Goal: Transaction & Acquisition: Purchase product/service

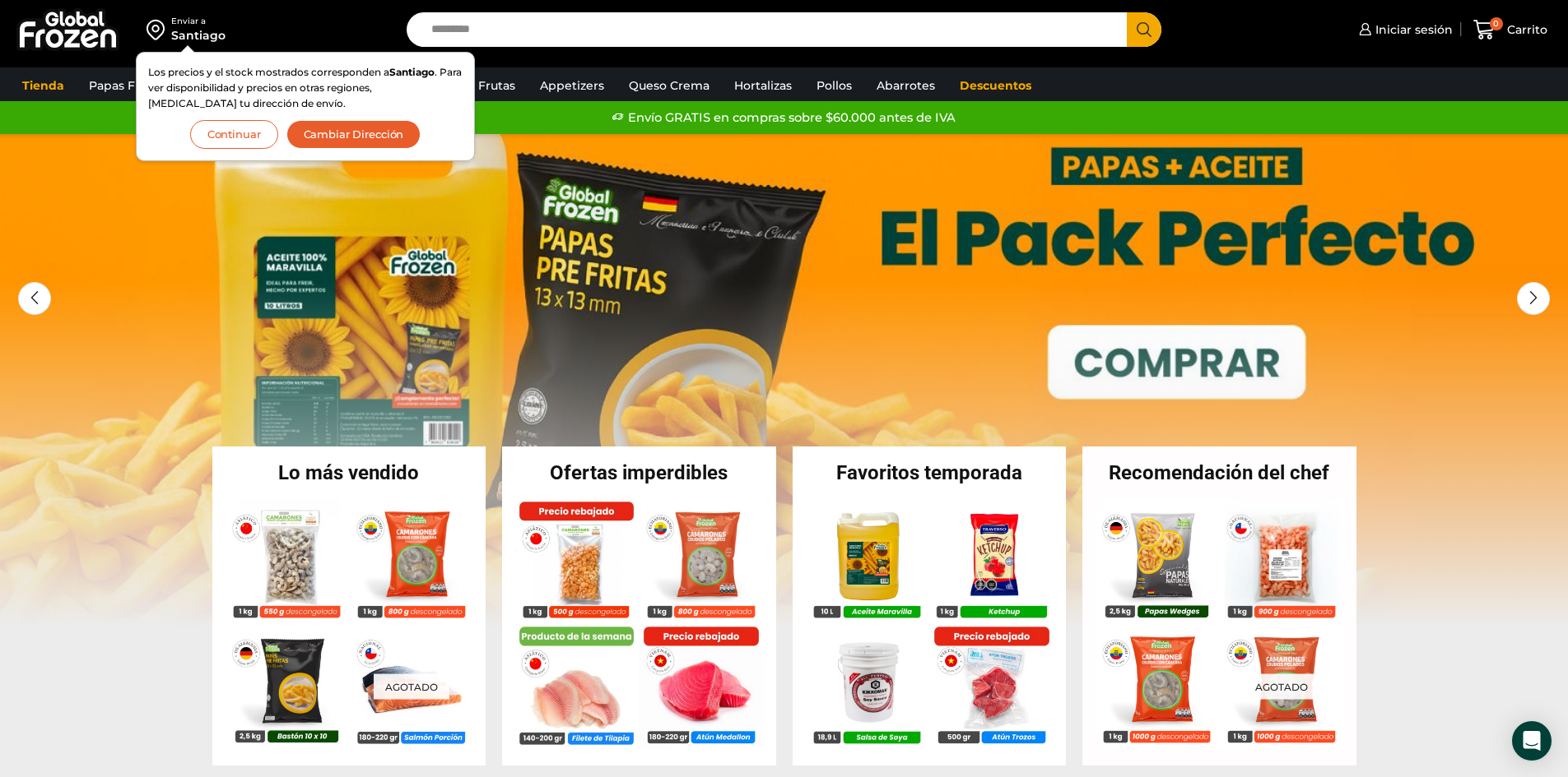
click at [56, 120] on div "Envío GRATIS en compras sobre $60.000 antes de IVA Envío GRATIS en compras sobr…" at bounding box center [784, 118] width 1563 height 25
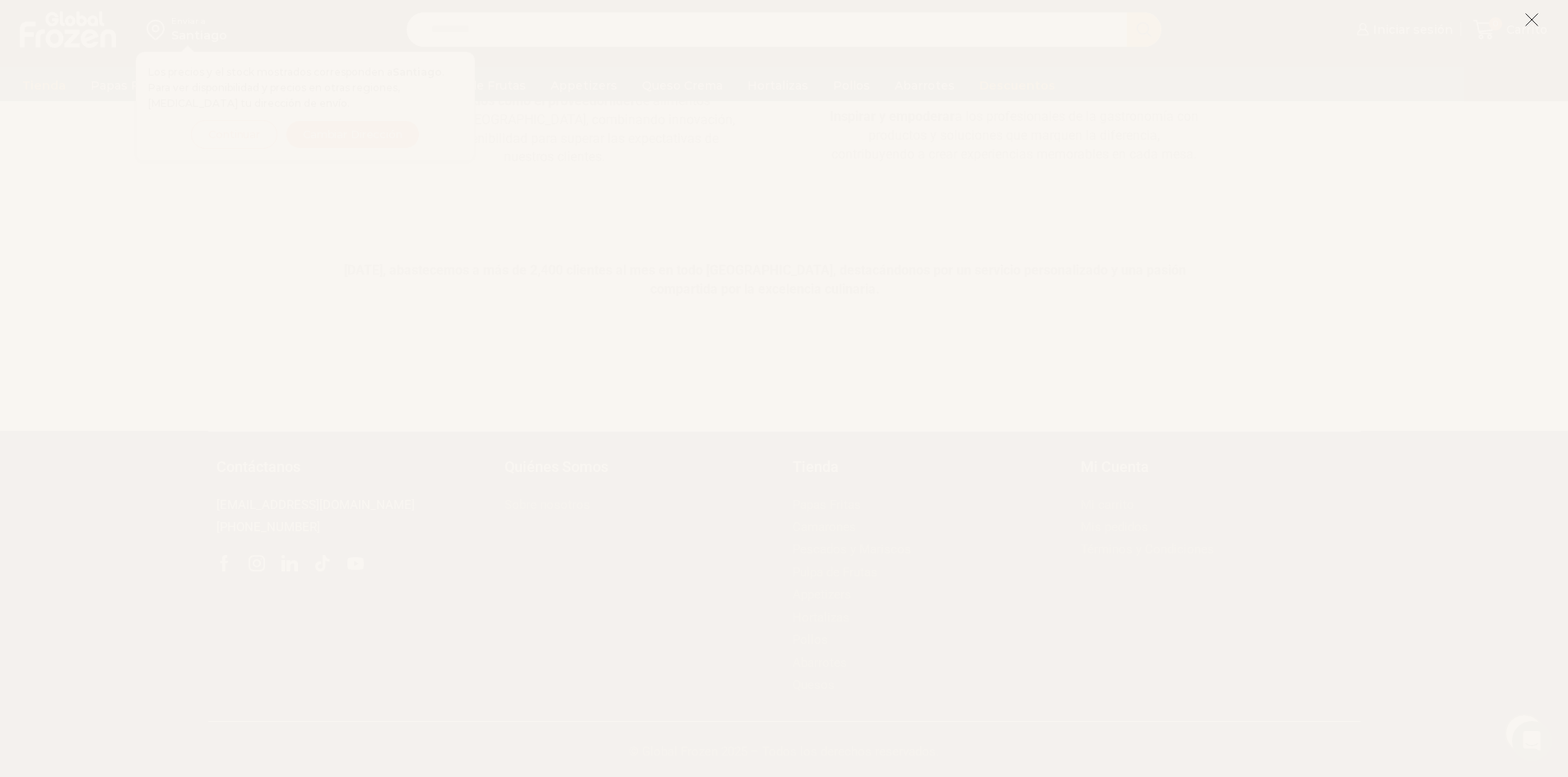
scroll to position [1072, 0]
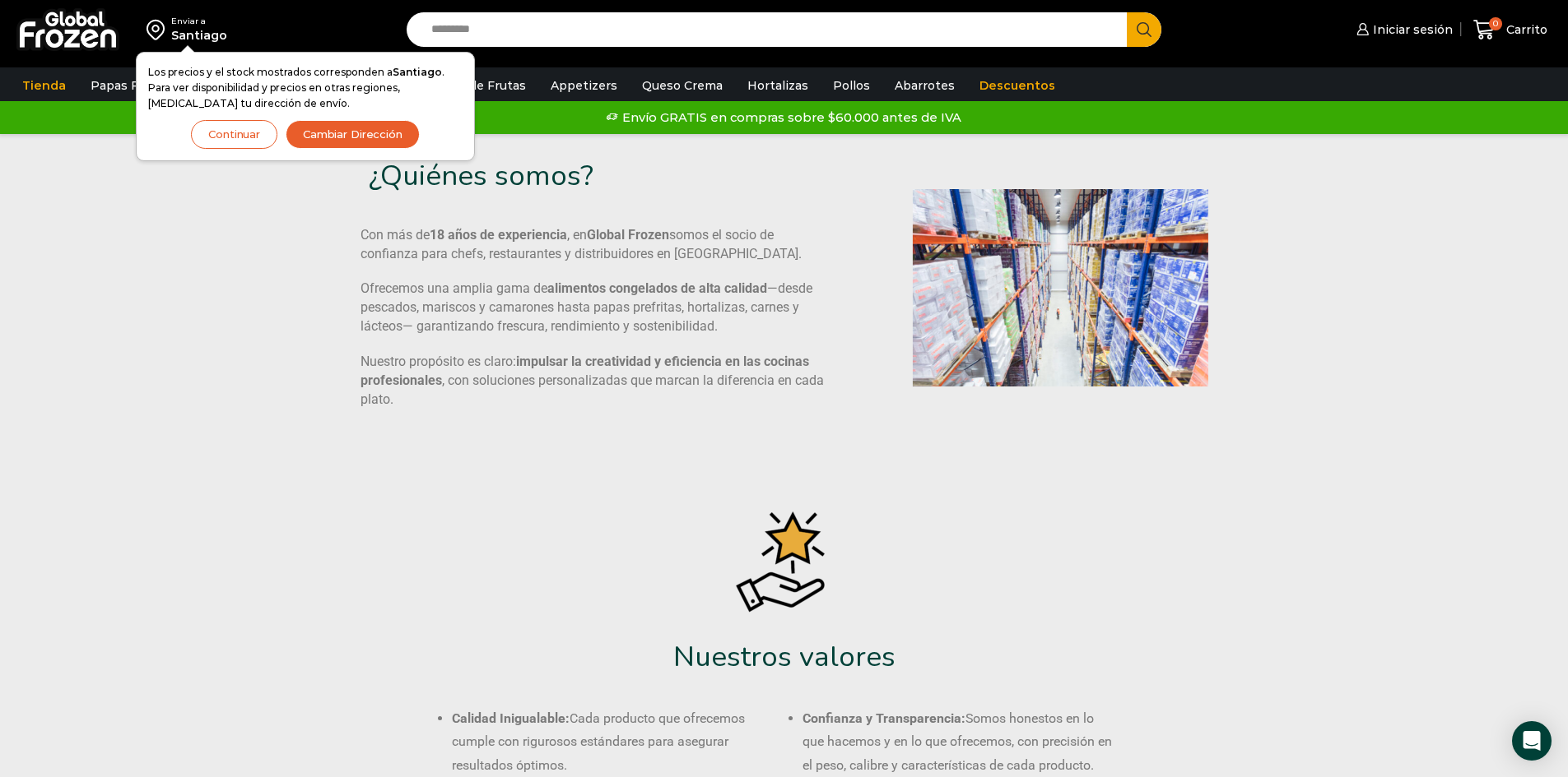
click at [250, 140] on button "Continuar" at bounding box center [234, 134] width 86 height 29
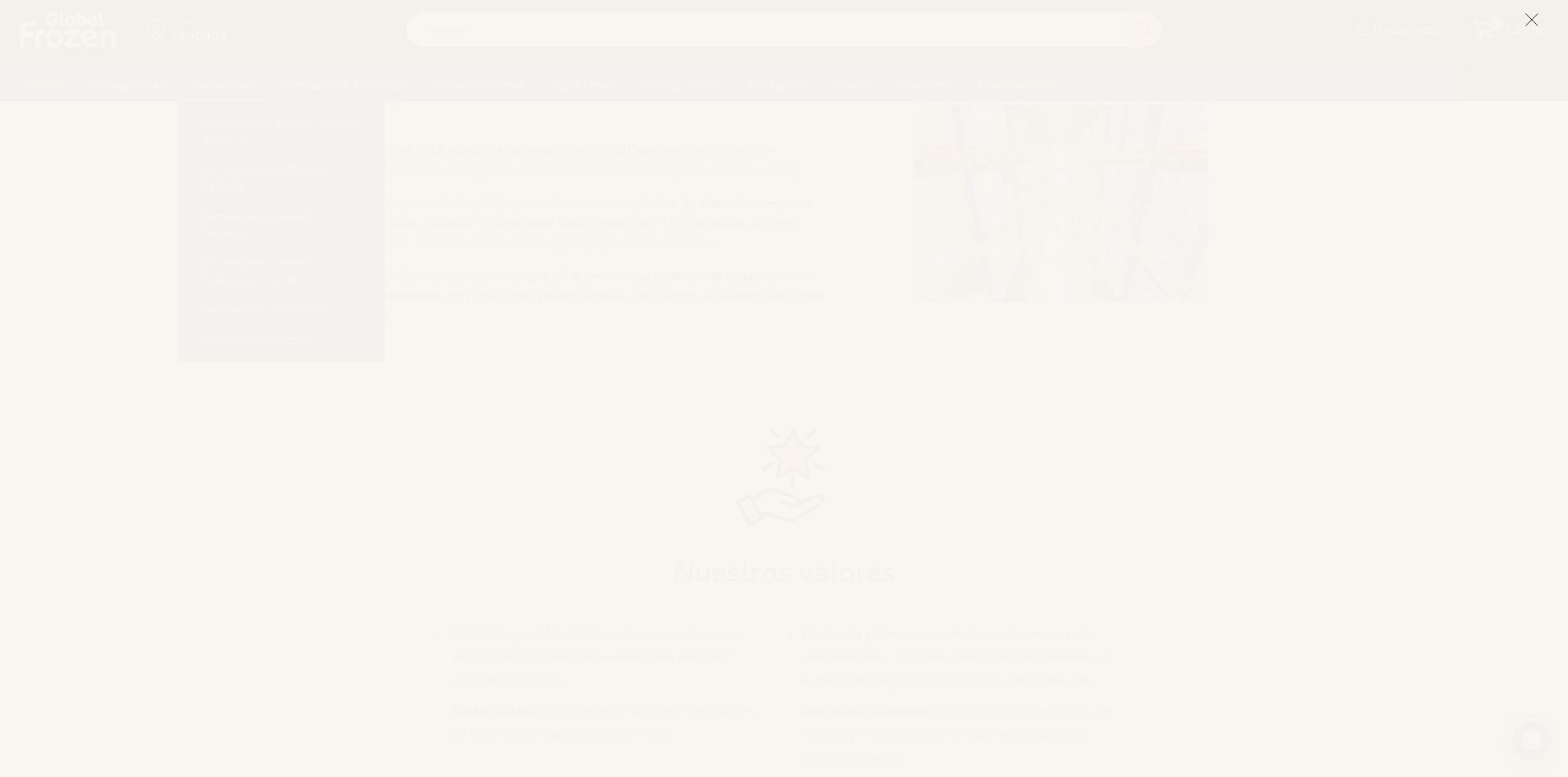
scroll to position [329, 0]
click at [1524, 24] on icon at bounding box center [1531, 20] width 15 height 15
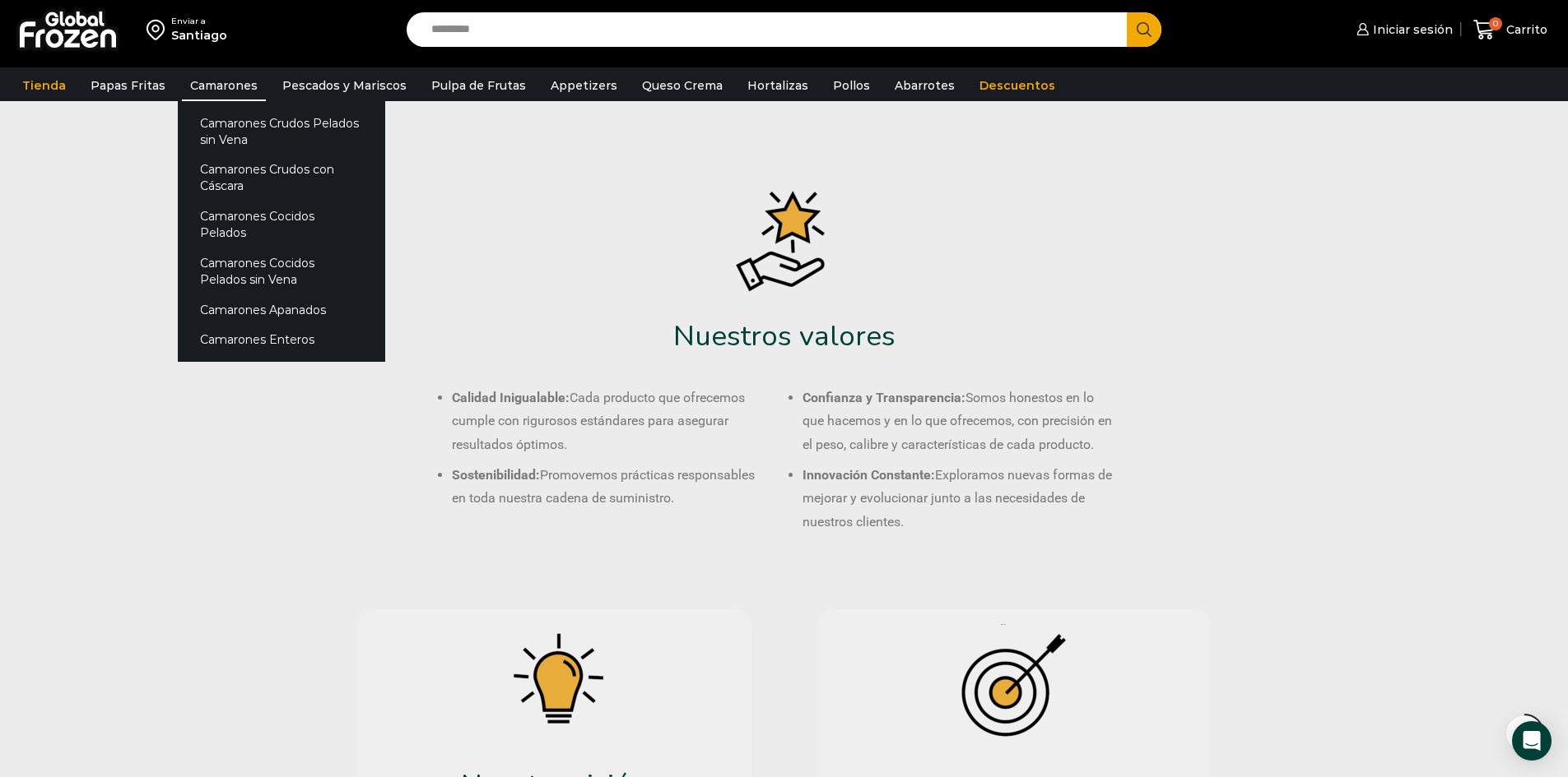
click at [203, 90] on link "Camarones" at bounding box center [224, 85] width 84 height 31
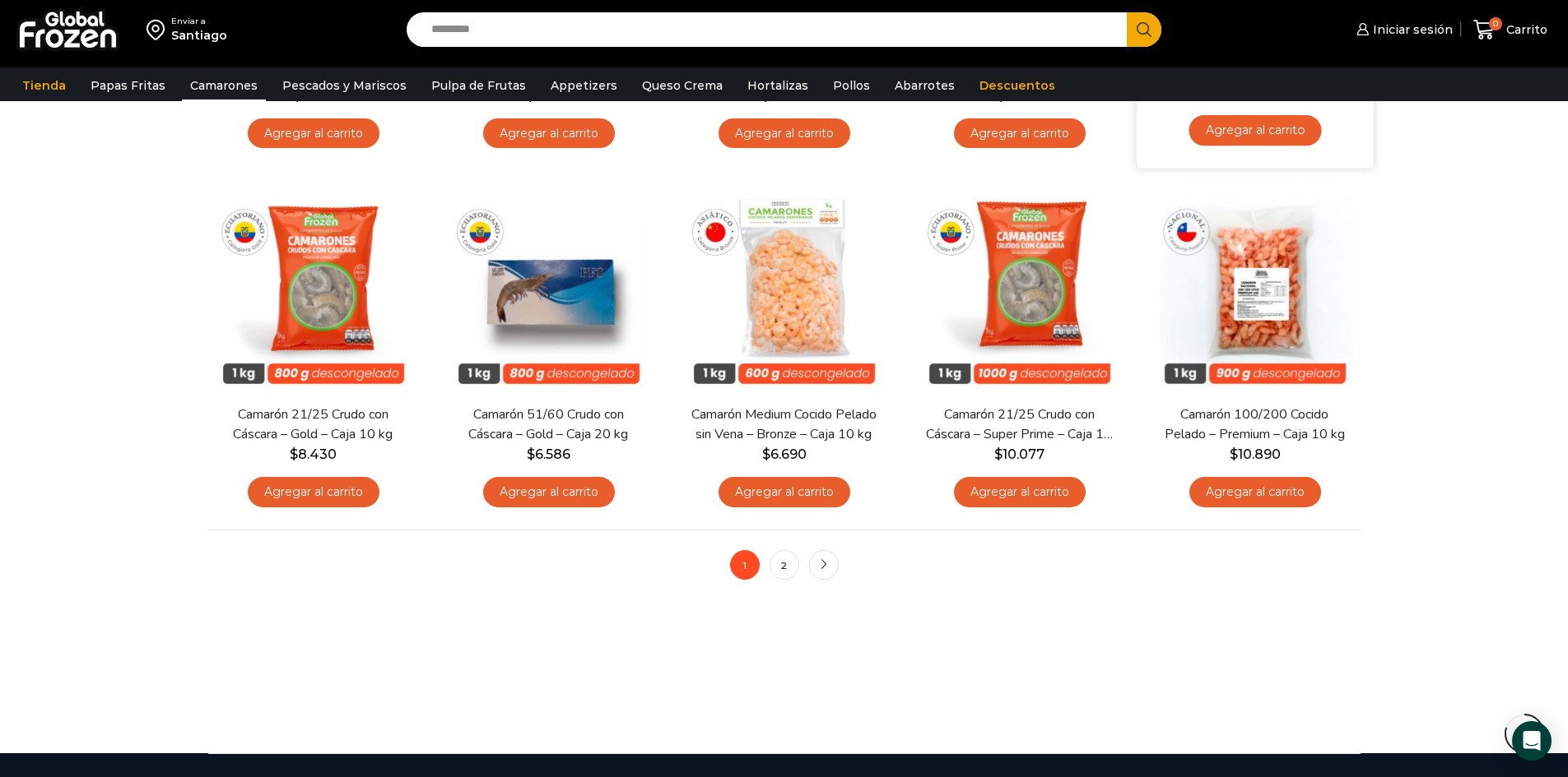
scroll to position [1475, 0]
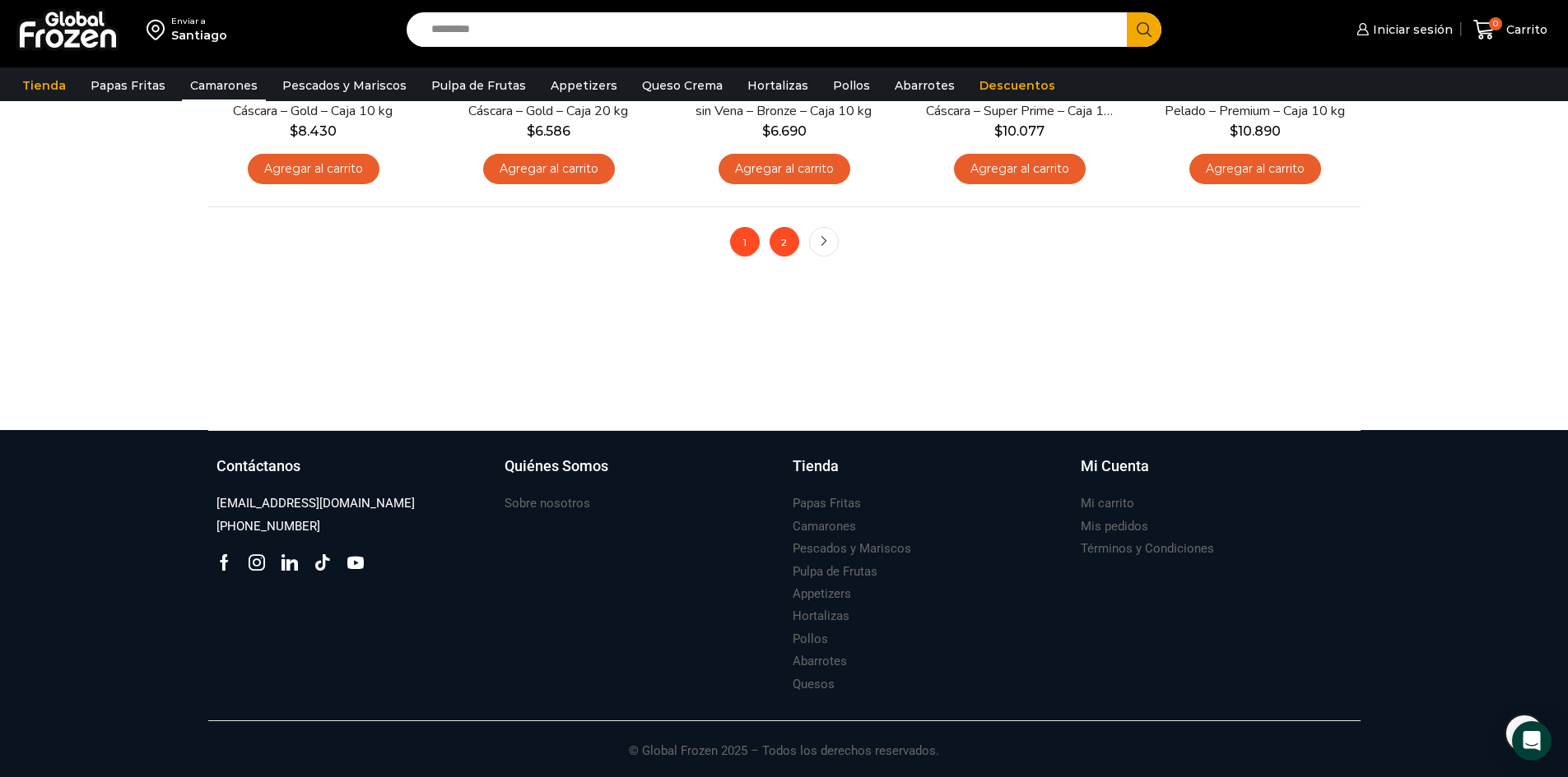
click at [777, 247] on link "2" at bounding box center [784, 242] width 30 height 30
